Goal: Information Seeking & Learning: Learn about a topic

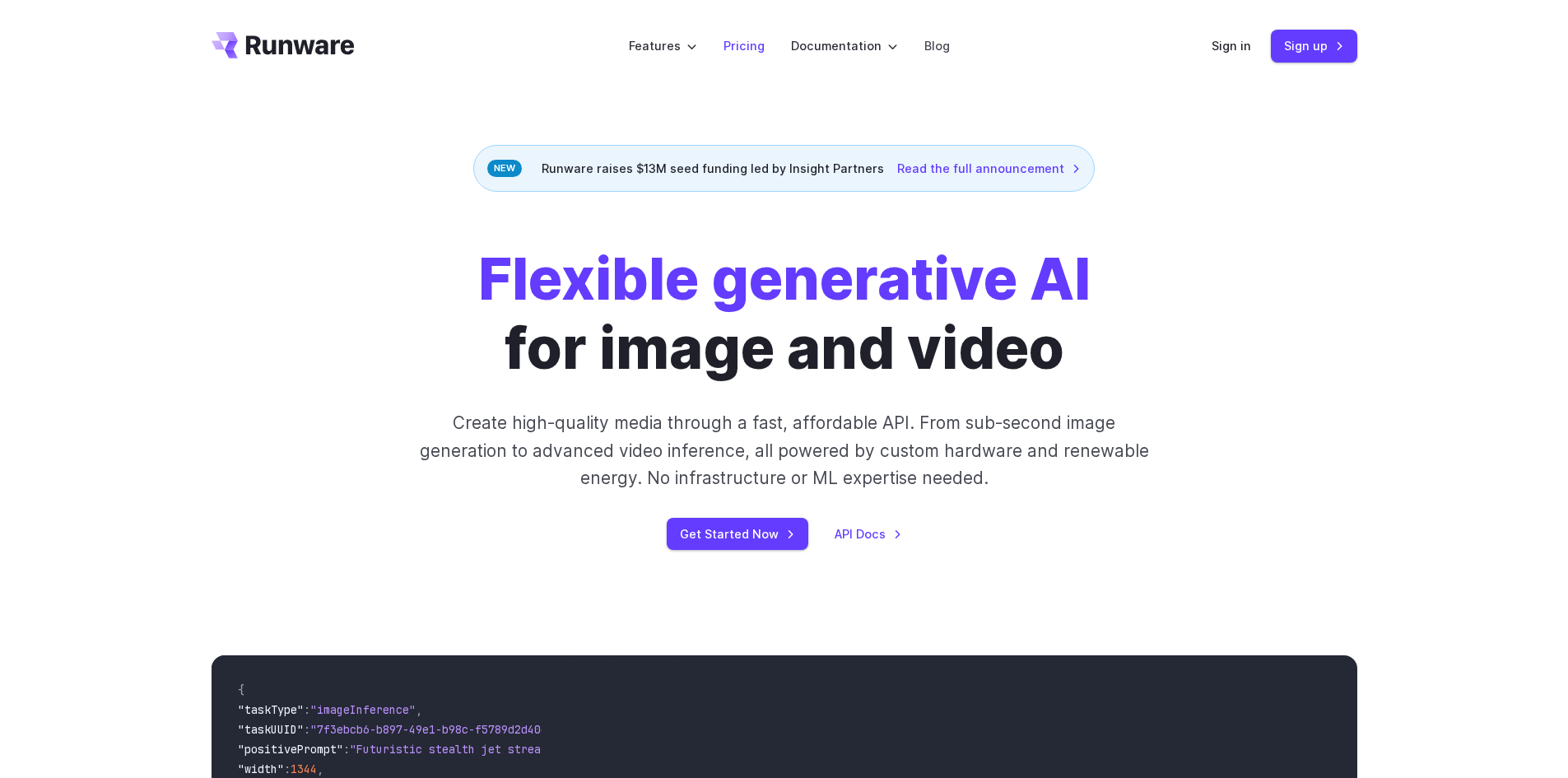
click at [745, 54] on link "Pricing" at bounding box center [745, 46] width 42 height 19
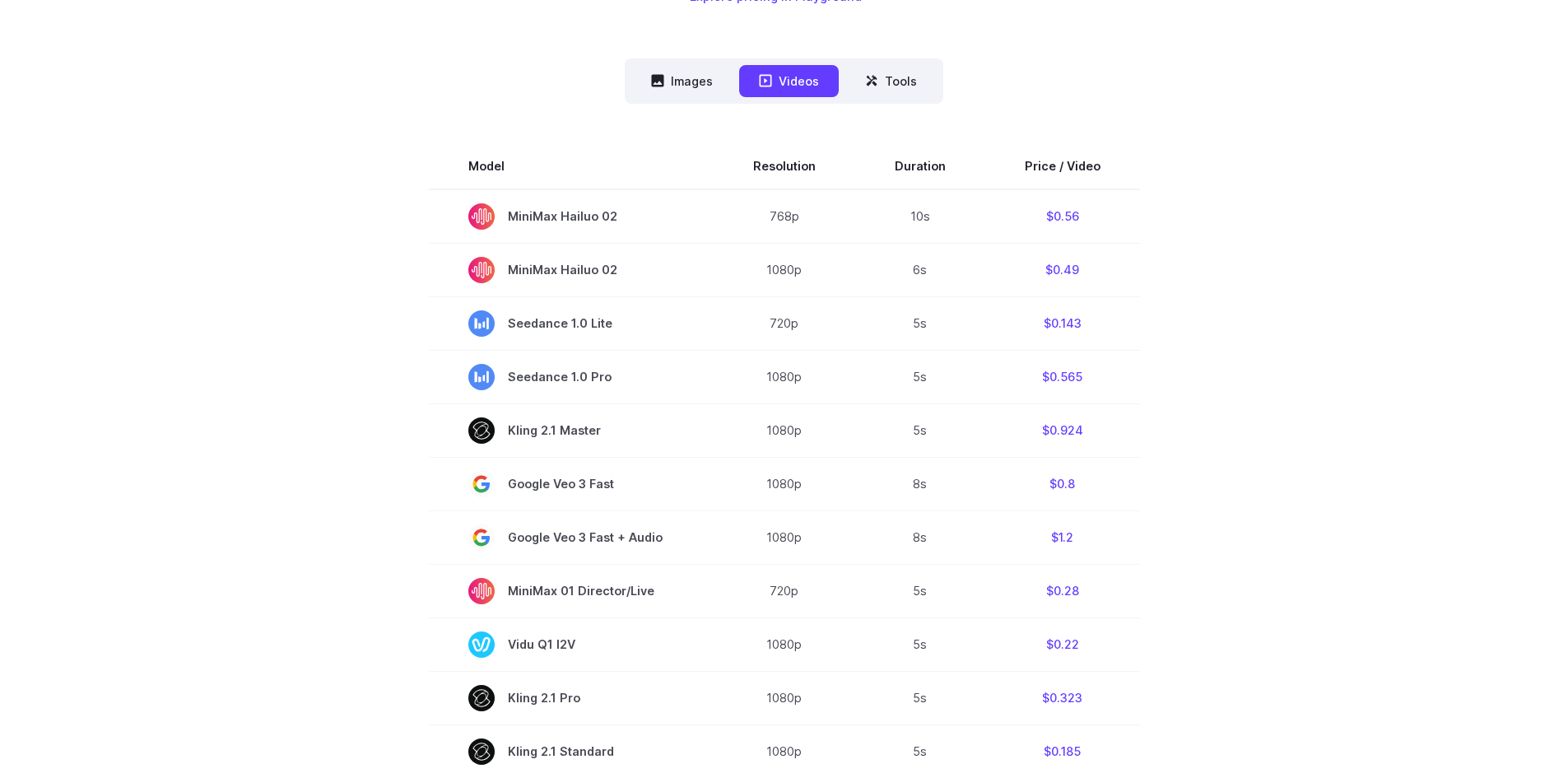
scroll to position [493, 0]
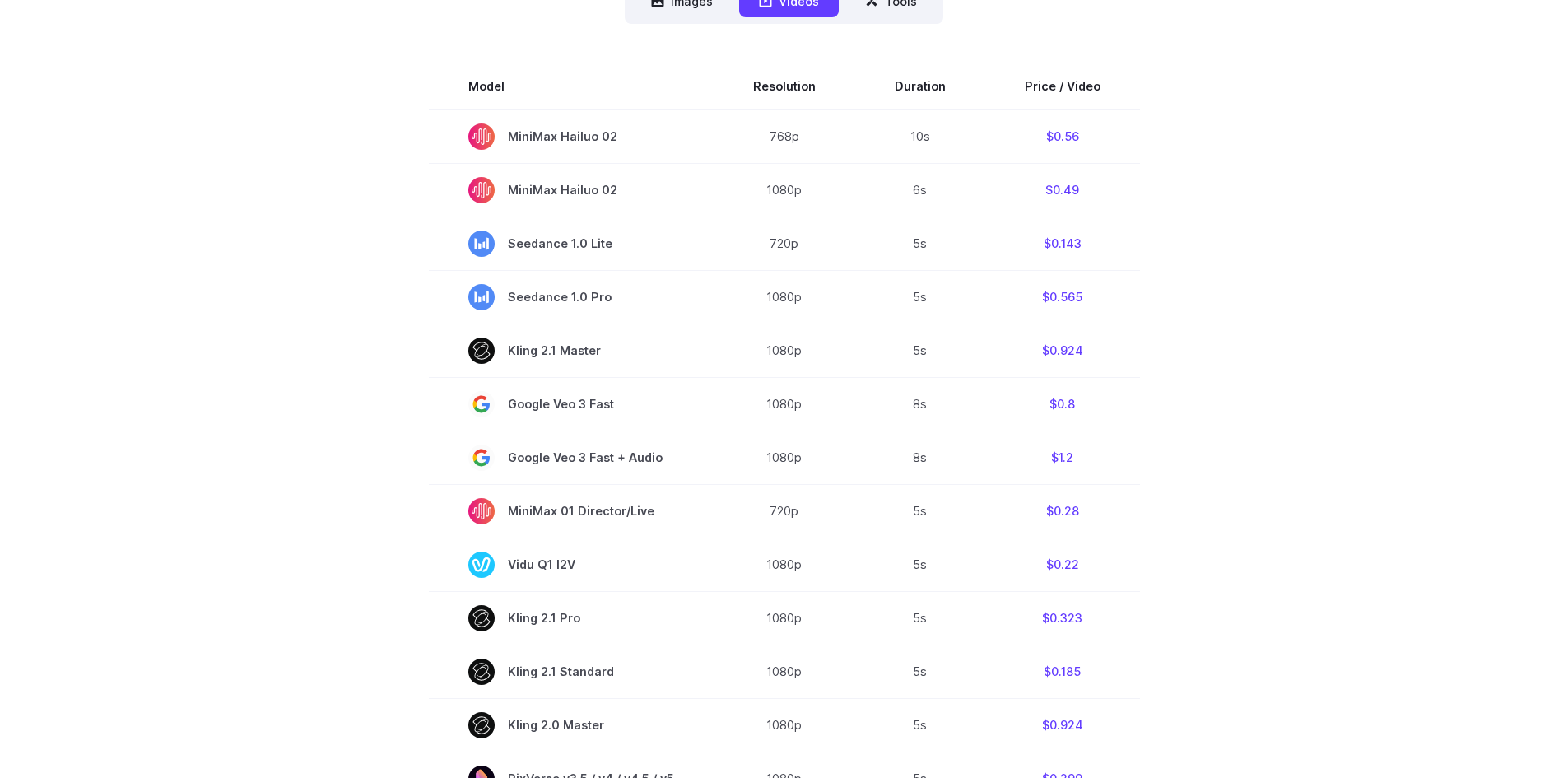
click at [215, 547] on section "Model Resolution Duration Price / Video MiniMax Hailuo 02 768p 10s $0.56 MiniMa…" at bounding box center [784, 620] width 1146 height 1116
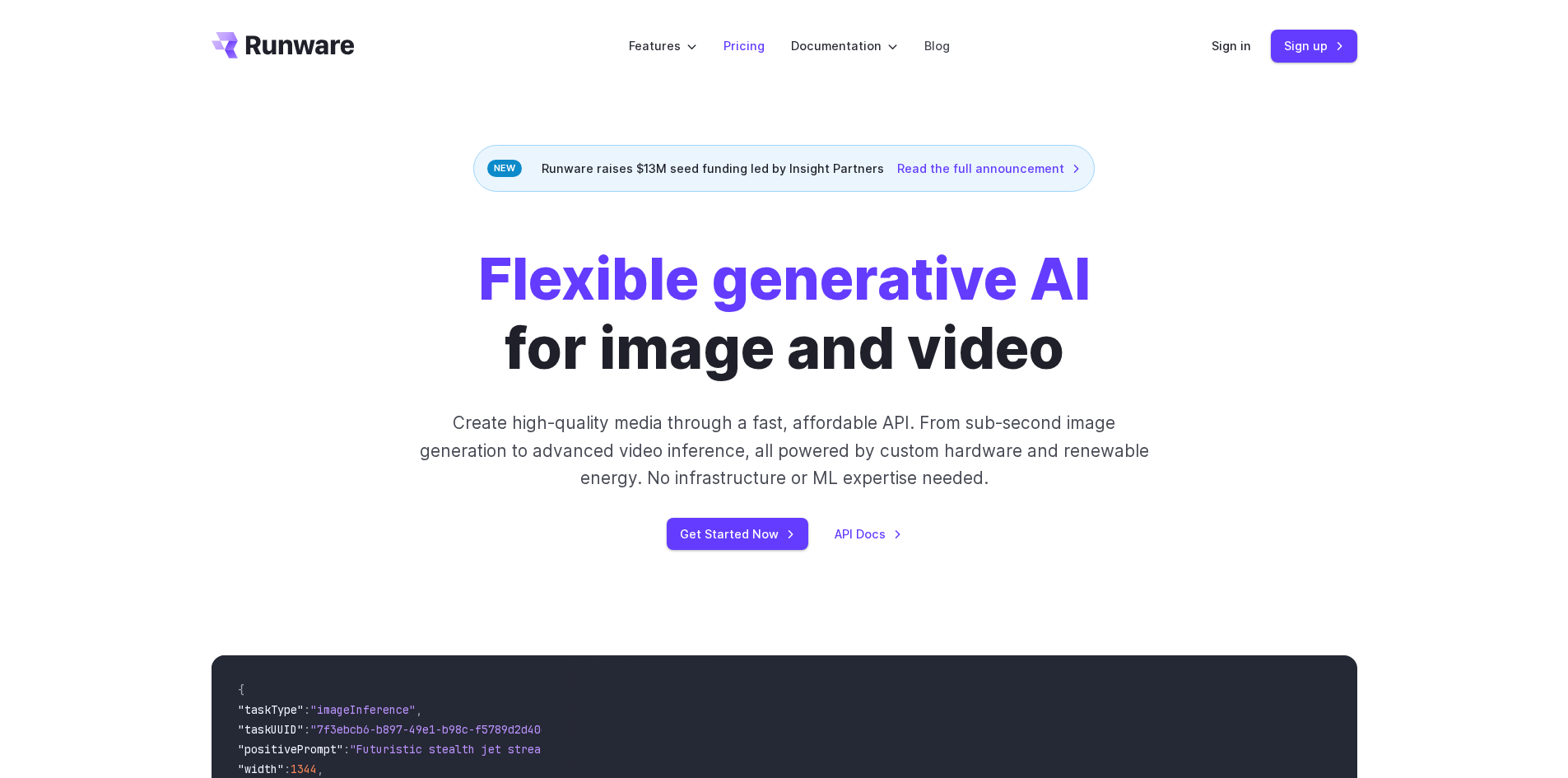
click at [762, 48] on link "Pricing" at bounding box center [745, 46] width 42 height 19
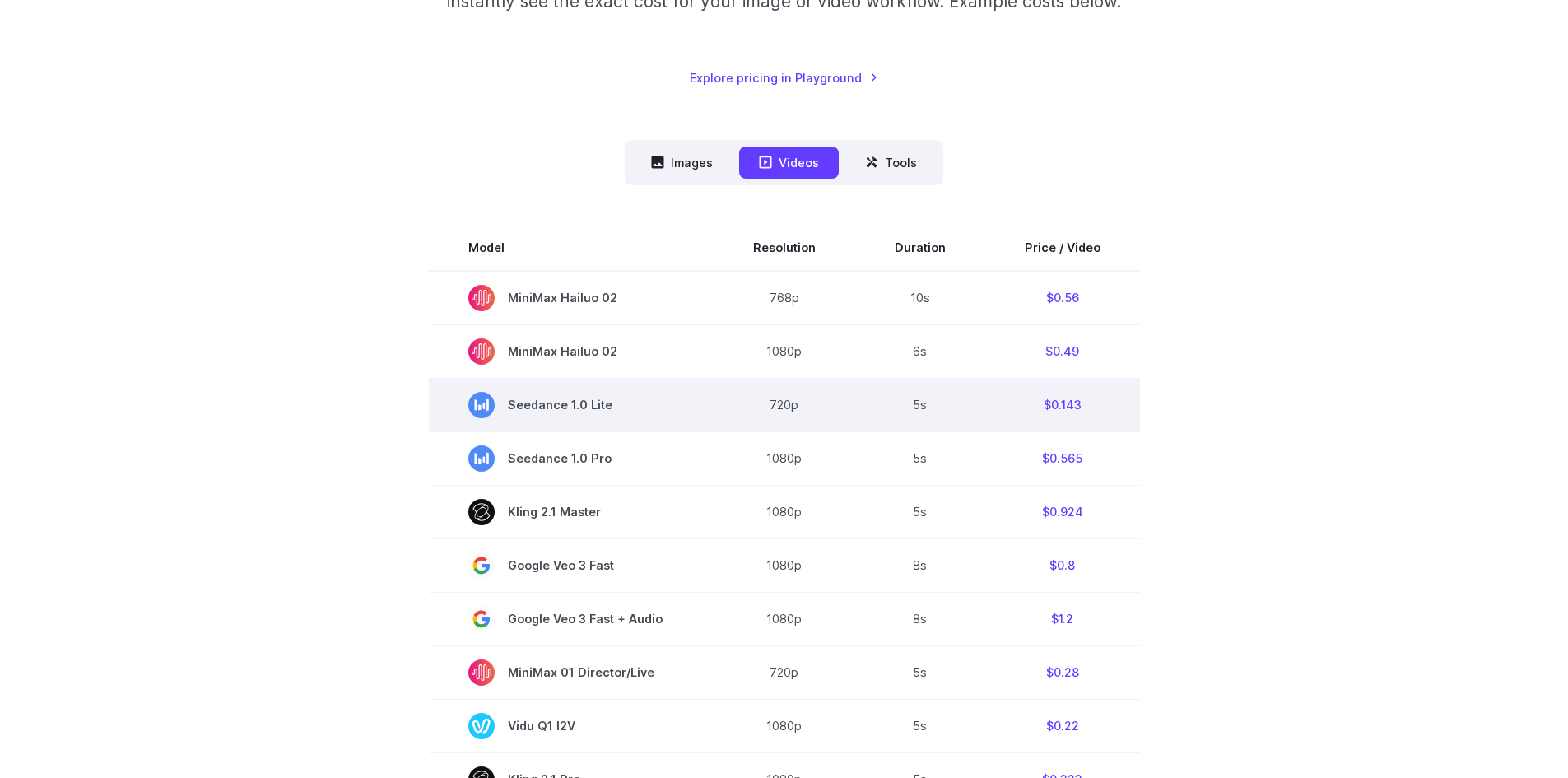
scroll to position [329, 0]
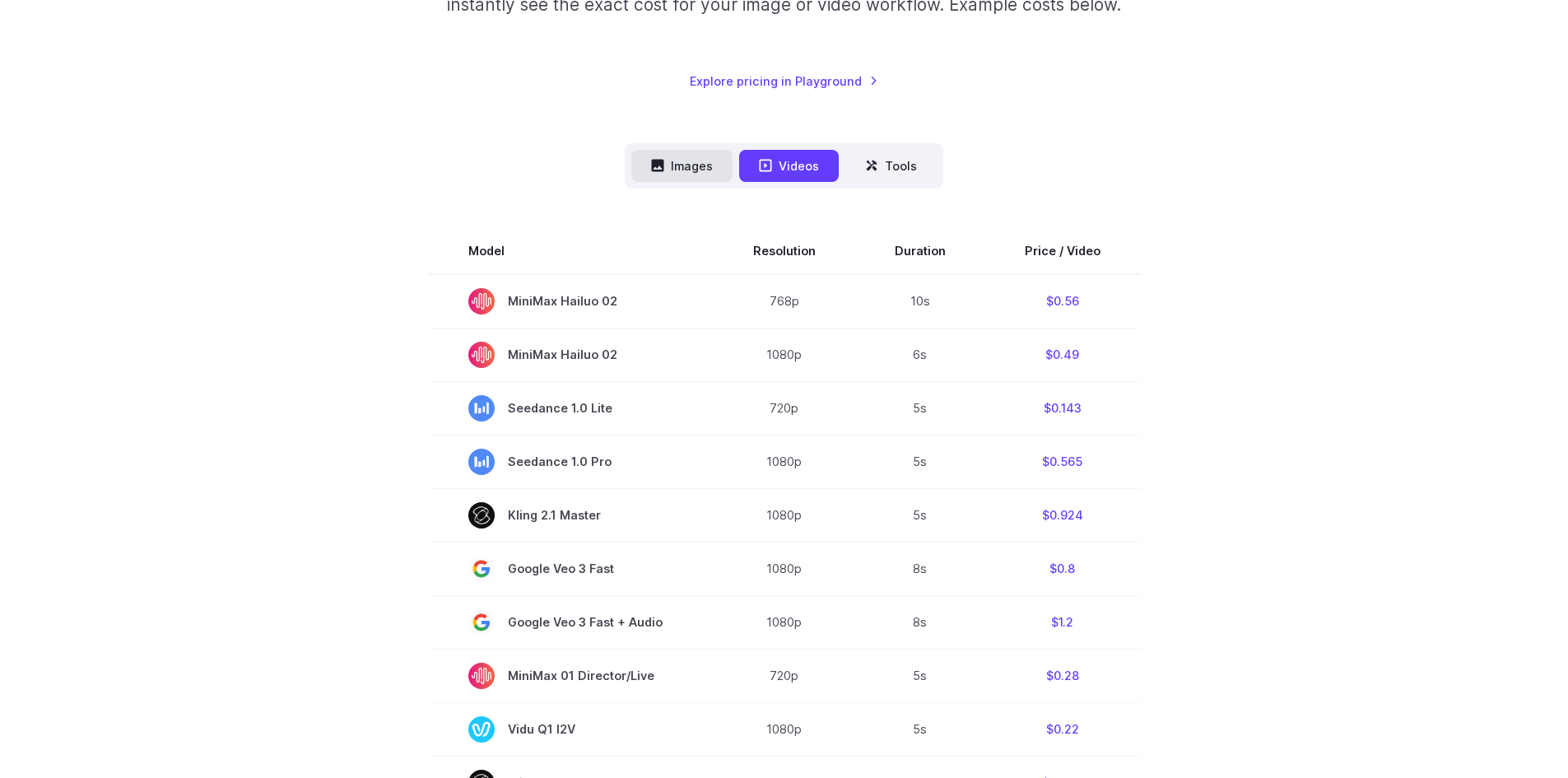
click at [668, 154] on button "Images" at bounding box center [681, 165] width 101 height 32
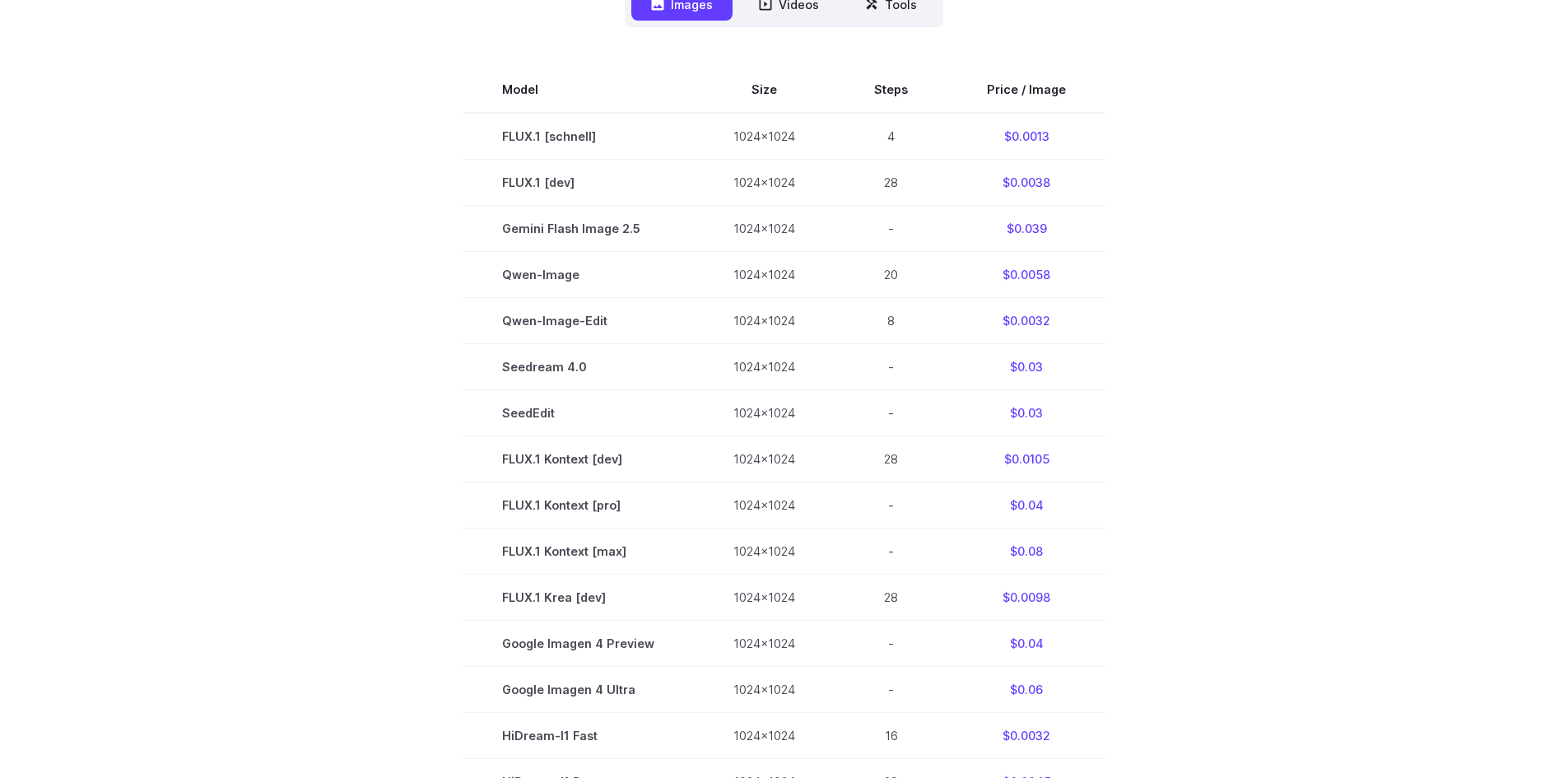
scroll to position [493, 0]
click at [310, 469] on section "Model Size Steps Price / Image FLUX.1 [schnell] 1024x1024 4 $0.0013 FLUX.1 [dev…" at bounding box center [784, 547] width 1146 height 968
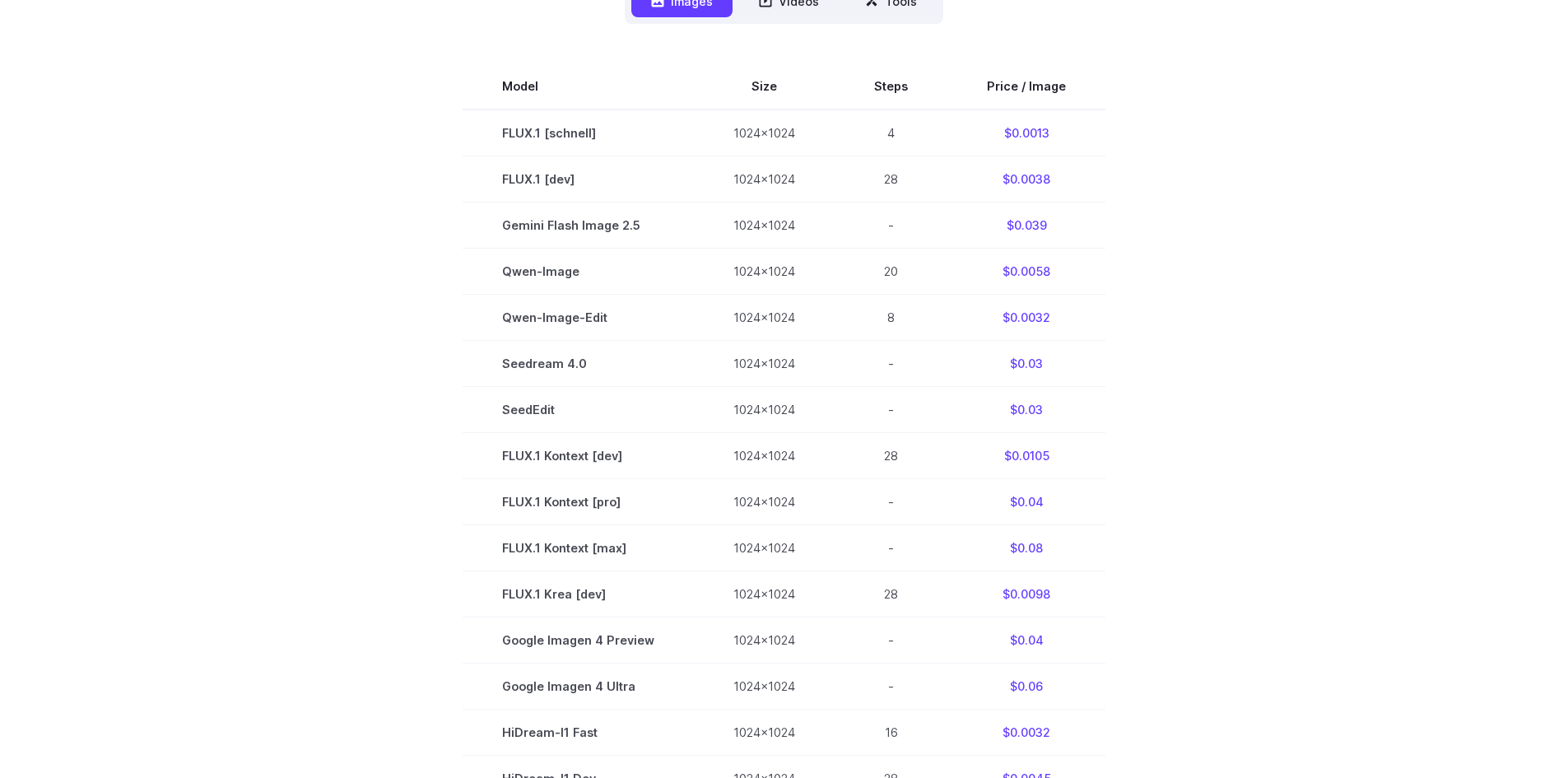
scroll to position [411, 0]
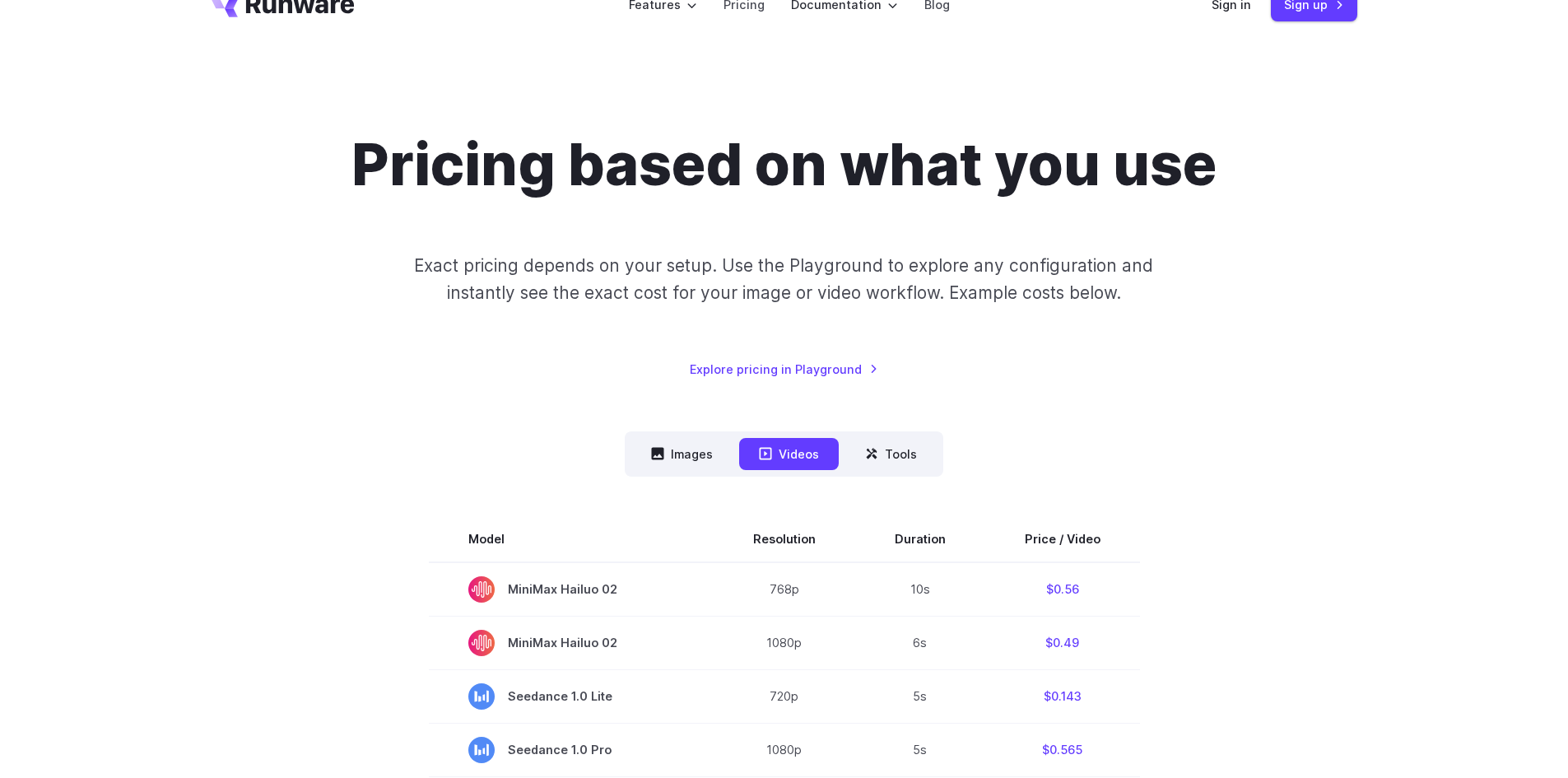
scroll to position [82, 0]
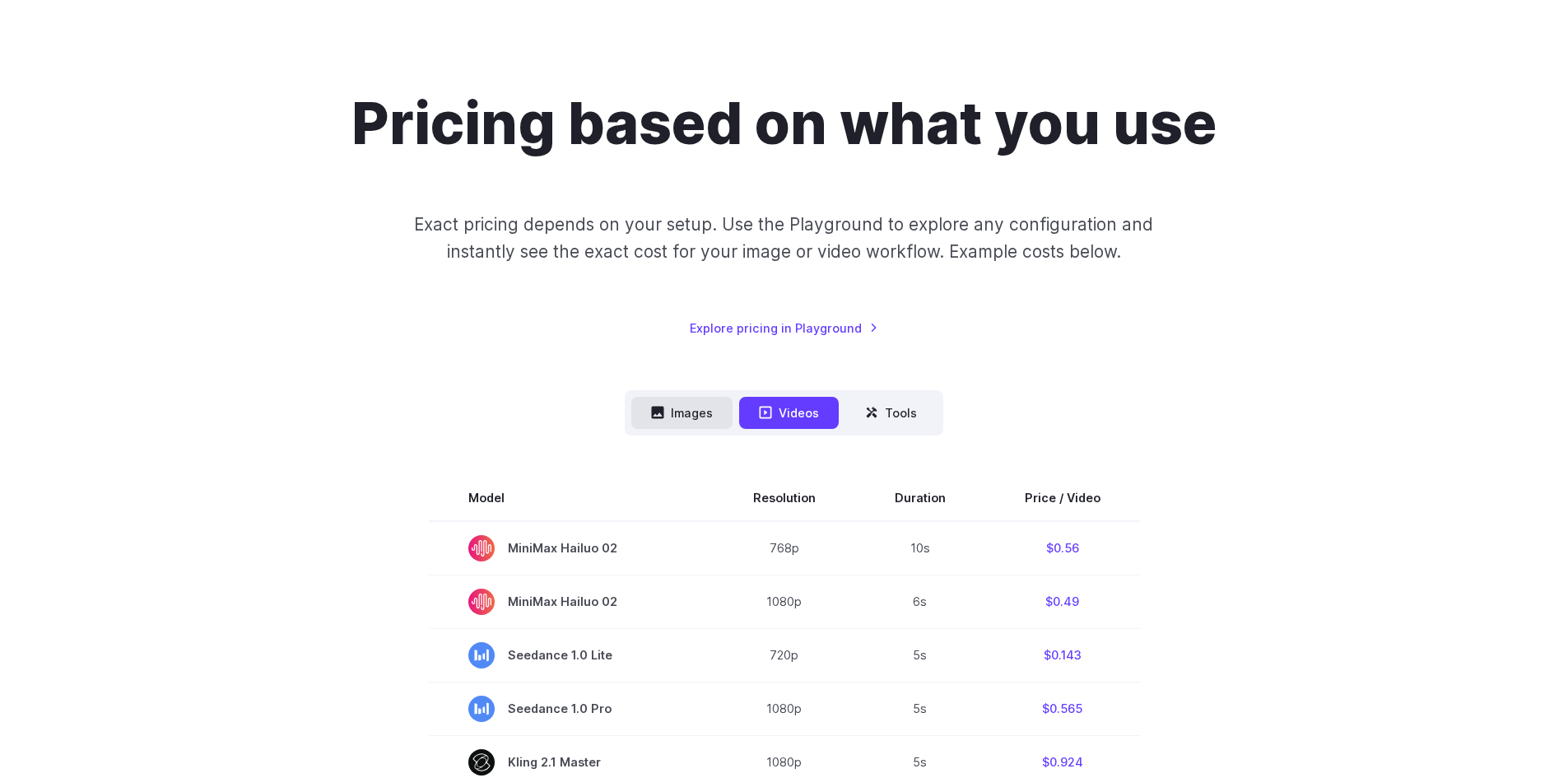
click at [698, 421] on button "Images" at bounding box center [681, 412] width 101 height 32
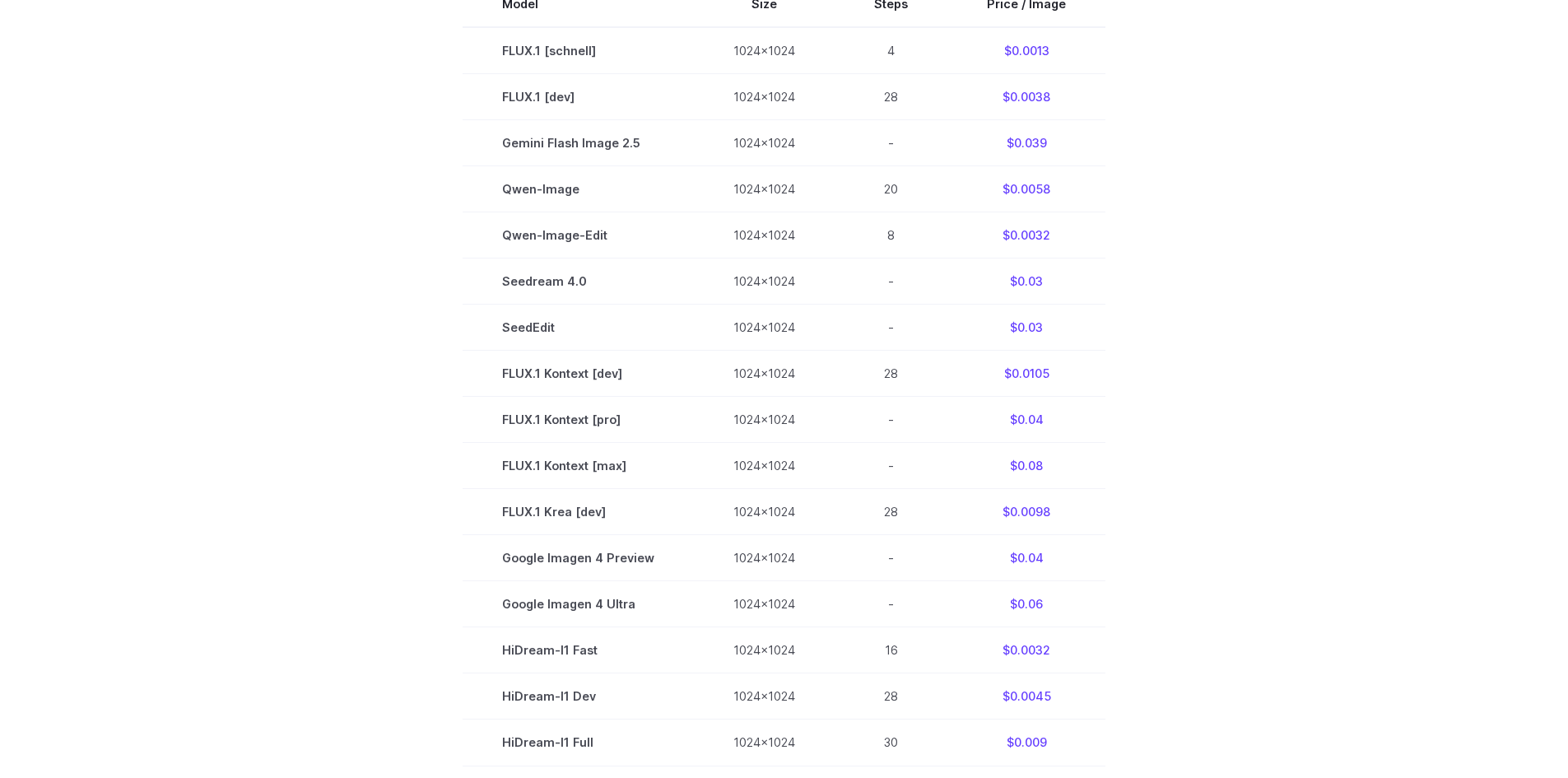
scroll to position [329, 0]
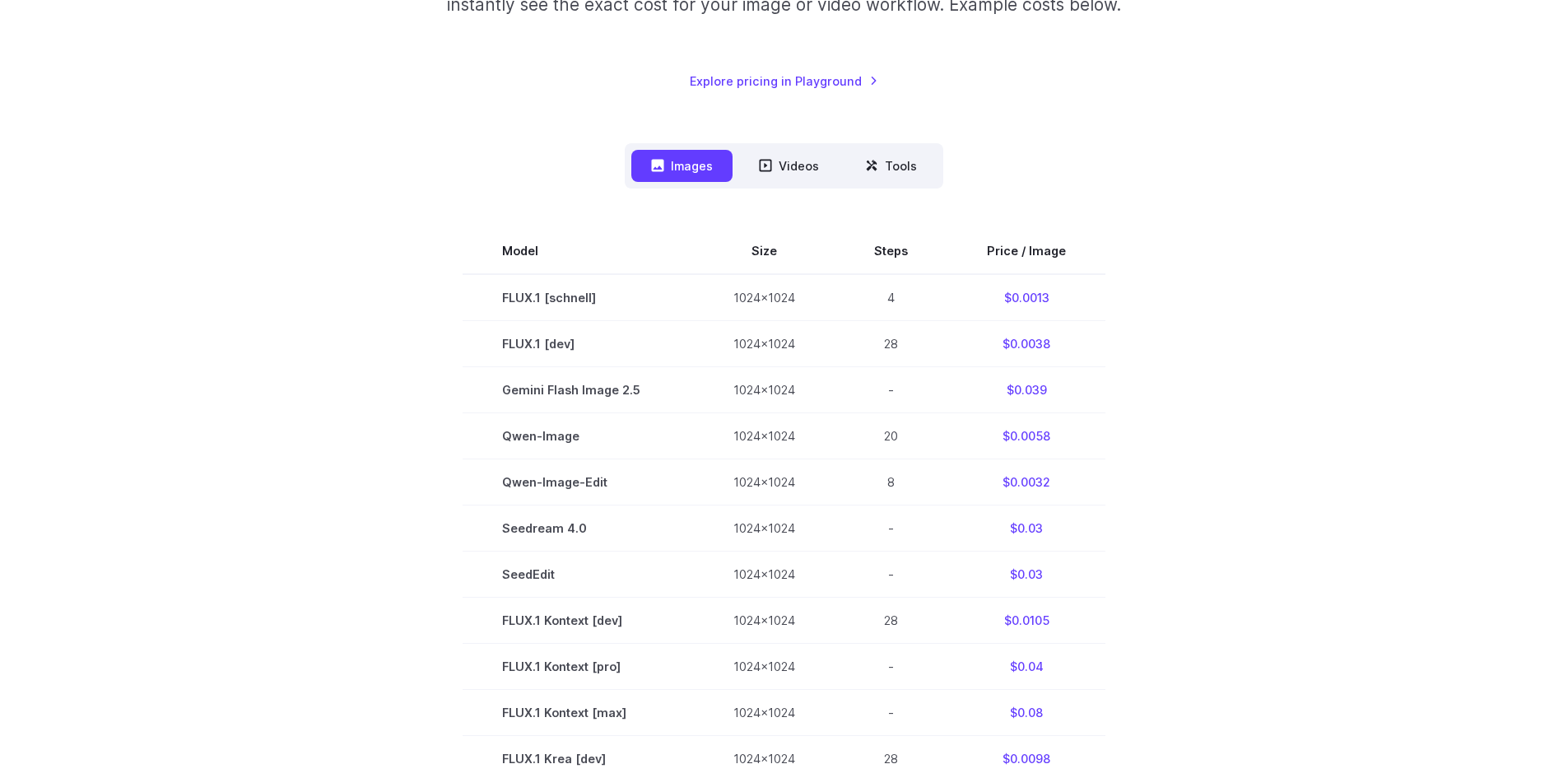
click at [375, 350] on section "Model Size Steps Price / Image FLUX.1 [[PERSON_NAME]] 1024x1024 4 $0.0013 FLUX.…" at bounding box center [784, 711] width 1146 height 968
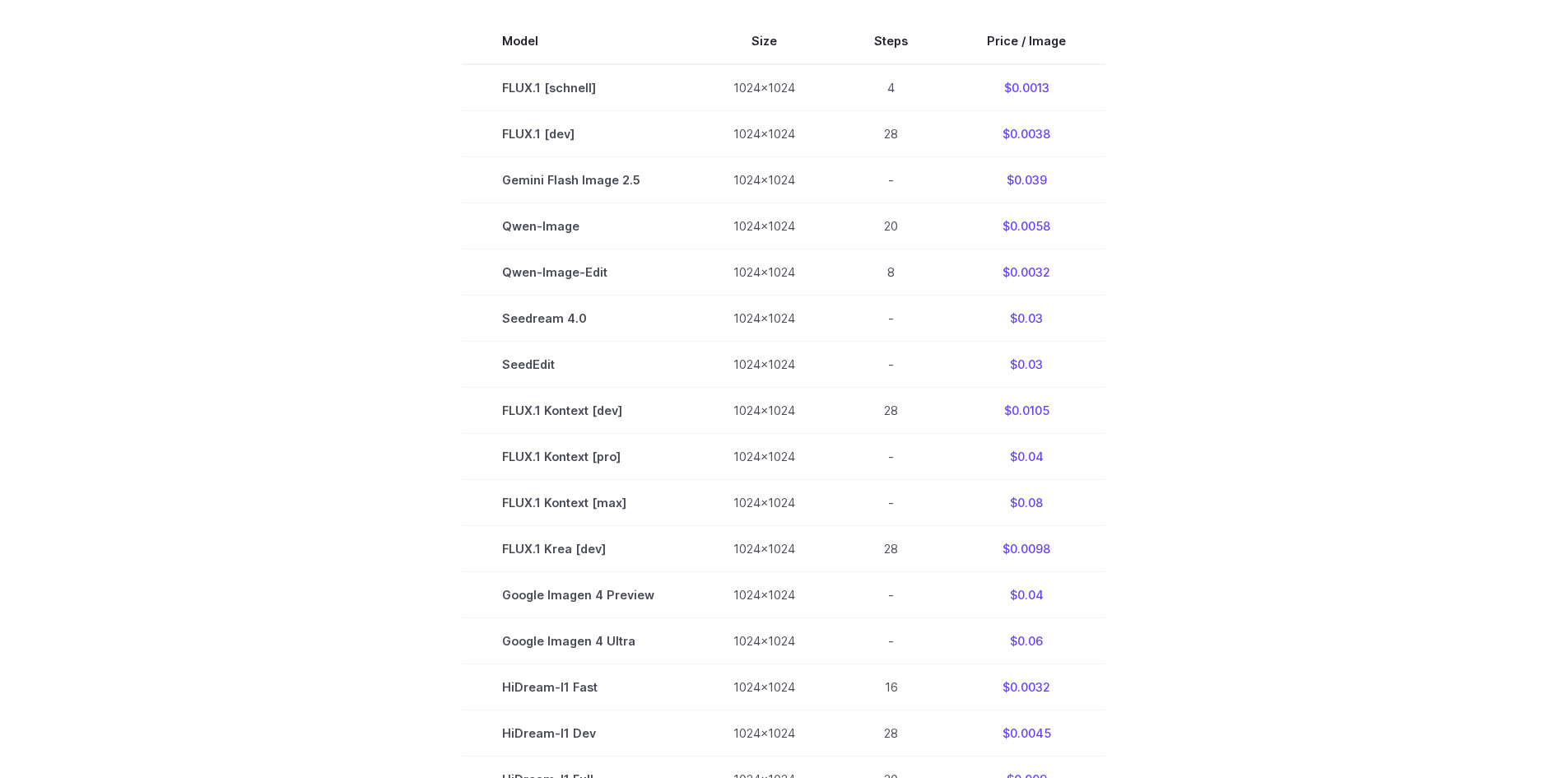
scroll to position [569, 0]
